Goal: Navigation & Orientation: Find specific page/section

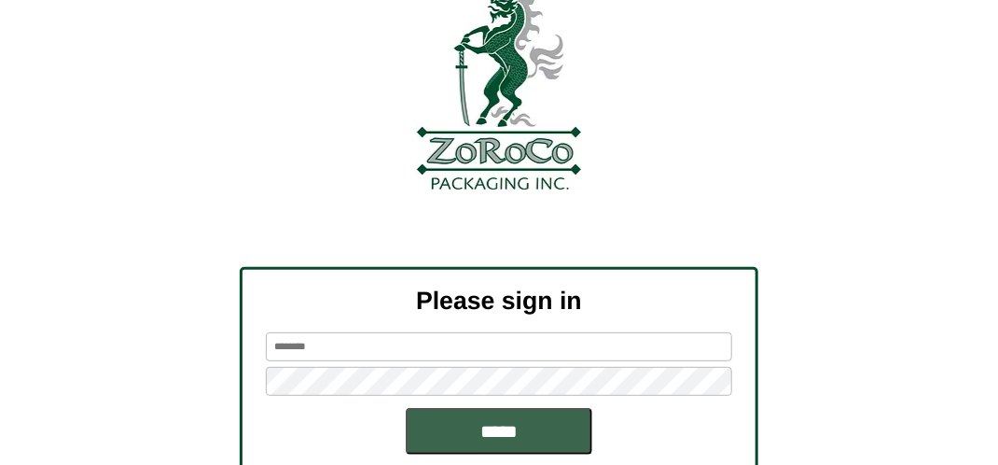
scroll to position [211, 0]
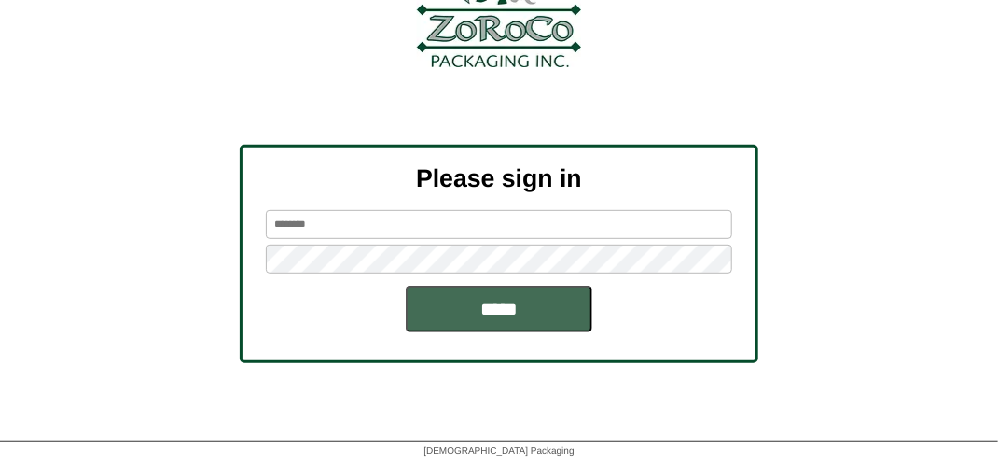
type input "*******"
click at [499, 316] on input "*****" at bounding box center [499, 308] width 187 height 47
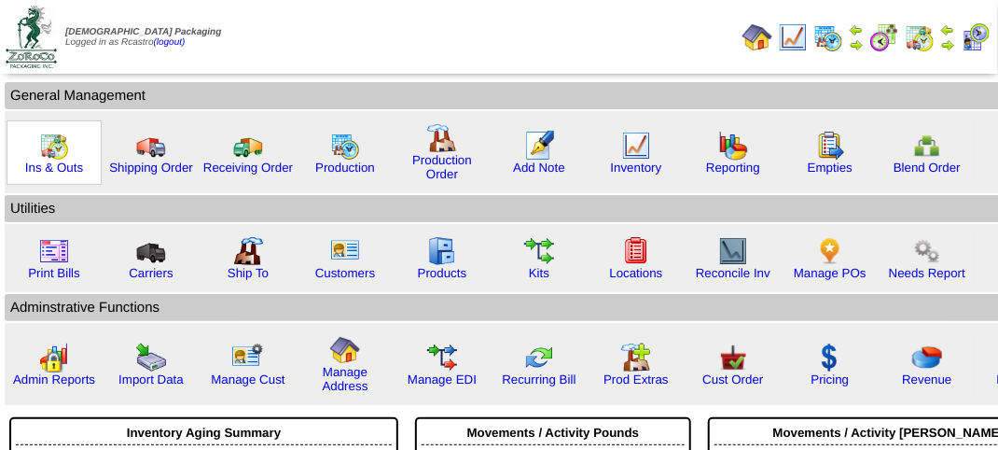
click at [55, 156] on img at bounding box center [54, 146] width 30 height 30
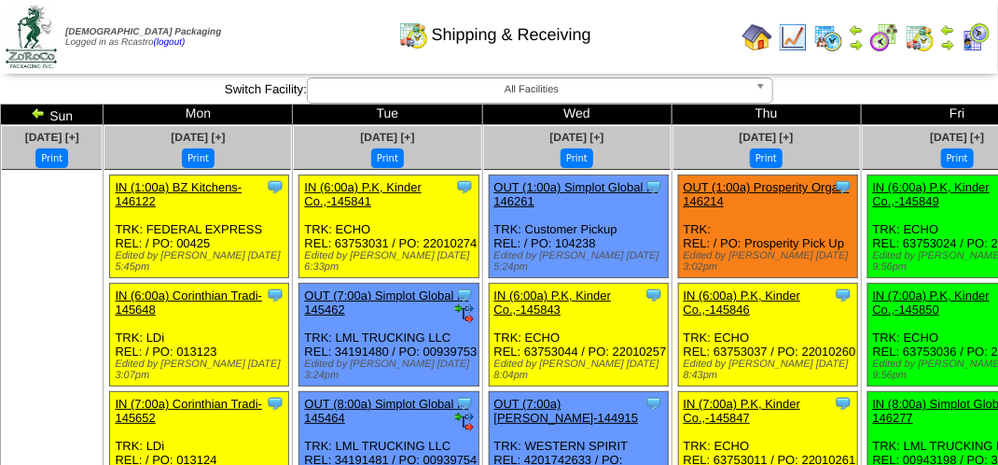
click at [663, 58] on td "Print All" at bounding box center [501, 37] width 468 height 70
click at [664, 55] on td "Print All" at bounding box center [501, 37] width 468 height 70
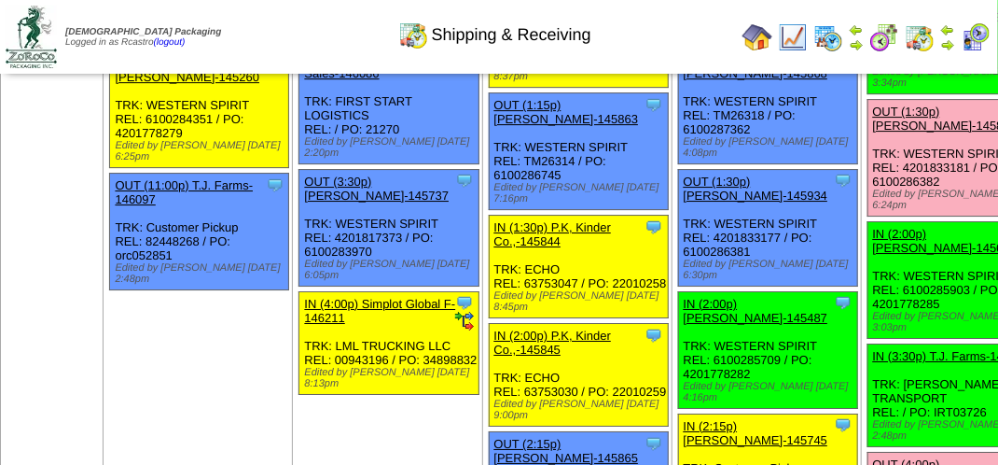
scroll to position [2332, 0]
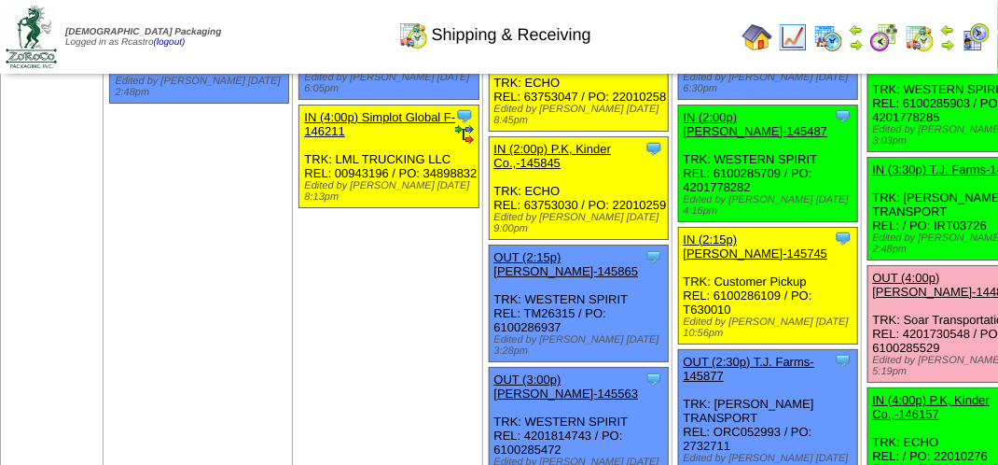
click at [306, 21] on div "Shipping & Receiving" at bounding box center [495, 28] width 570 height 51
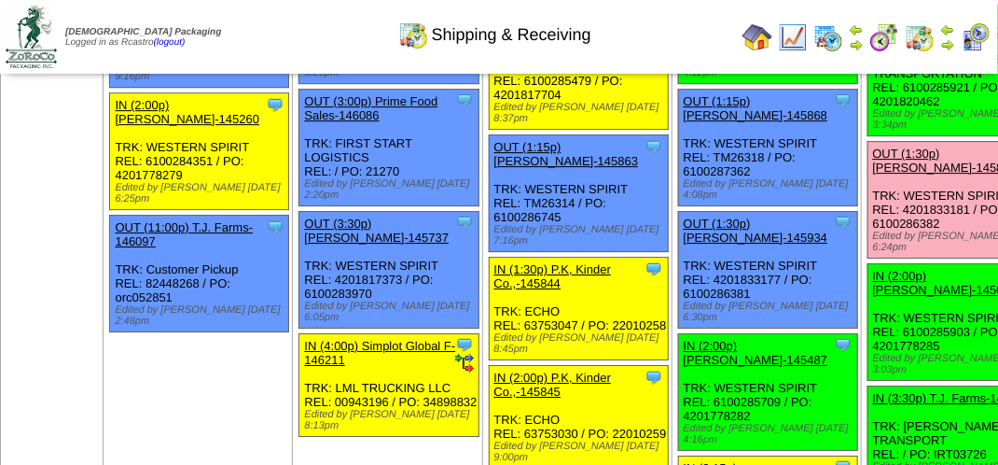
scroll to position [1959, 0]
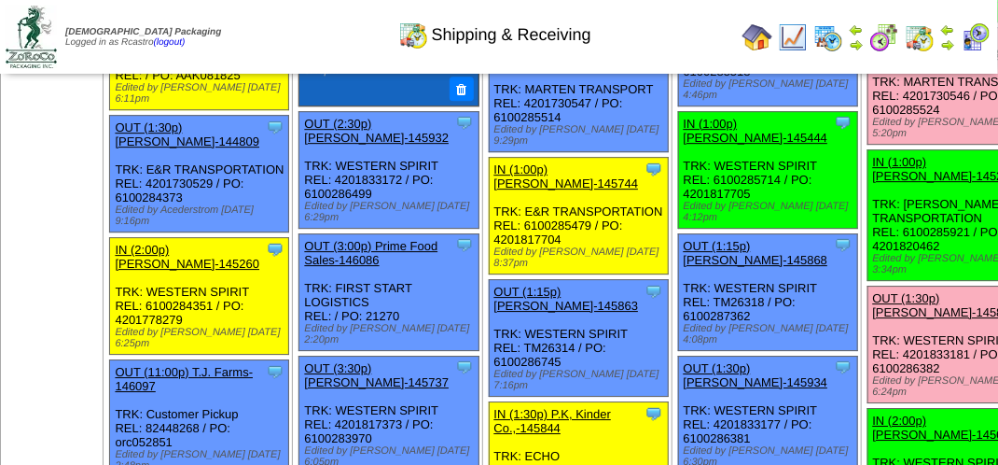
click at [978, 35] on img at bounding box center [976, 37] width 30 height 30
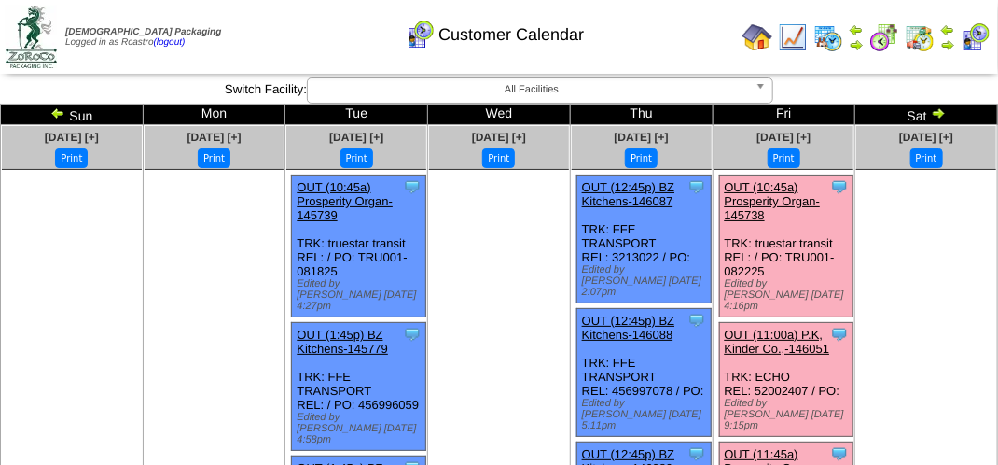
click at [271, 9] on div "Customer Calendar" at bounding box center [495, 28] width 570 height 51
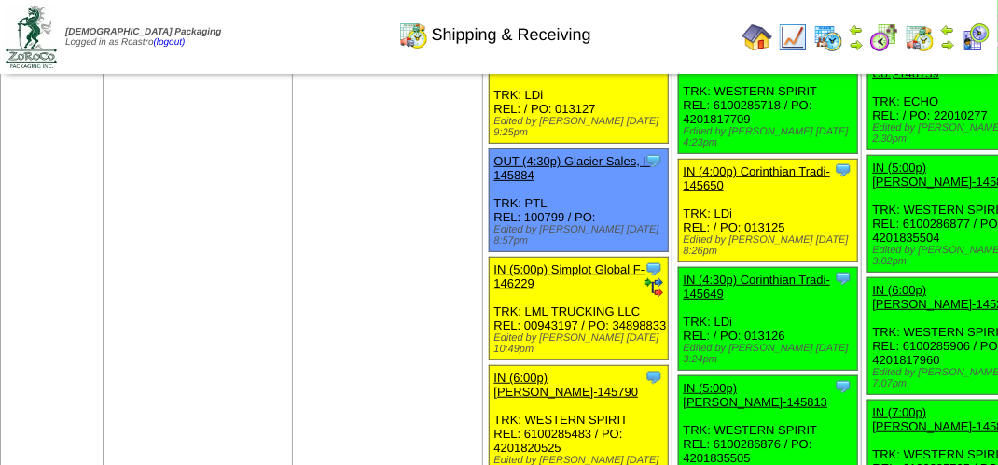
scroll to position [2426, 0]
